Goal: Task Accomplishment & Management: Use online tool/utility

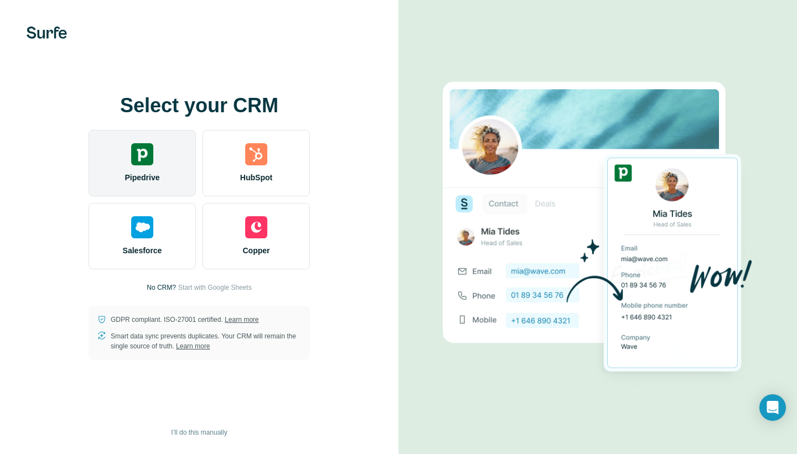
click at [144, 147] on img at bounding box center [142, 154] width 22 height 22
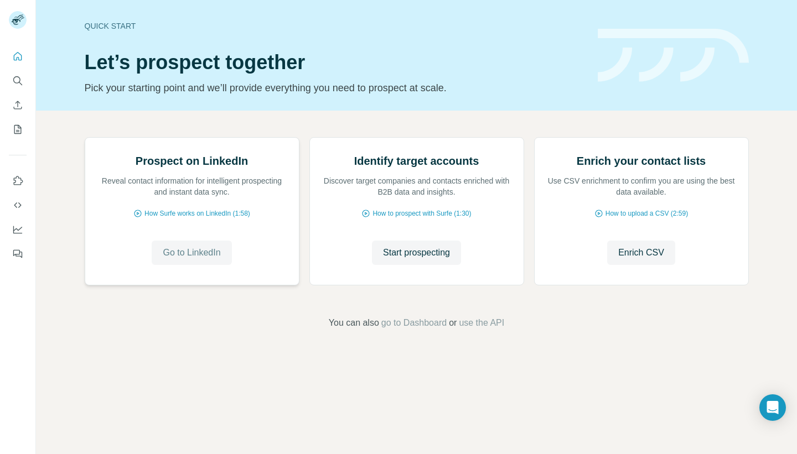
click at [199, 257] on span "Go to LinkedIn" at bounding box center [192, 252] width 58 height 13
